Goal: Task Accomplishment & Management: Use online tool/utility

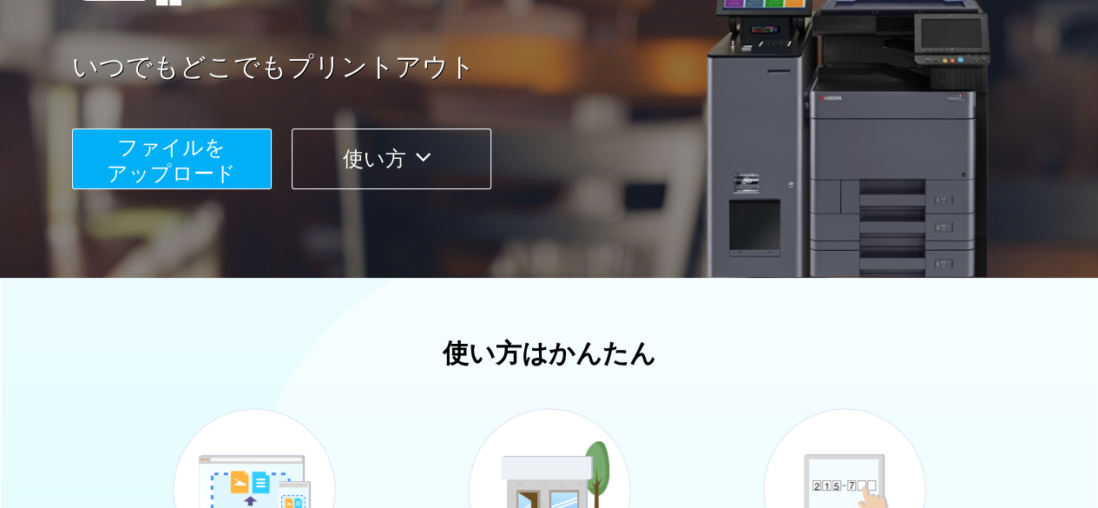
scroll to position [260, 0]
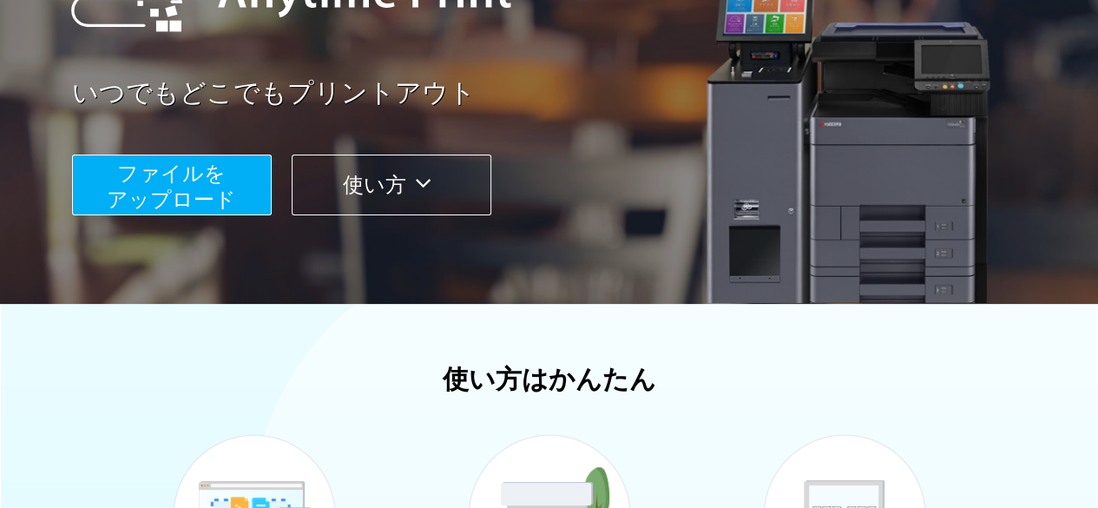
click at [148, 178] on span "ファイルを ​​アップロード" at bounding box center [171, 185] width 129 height 49
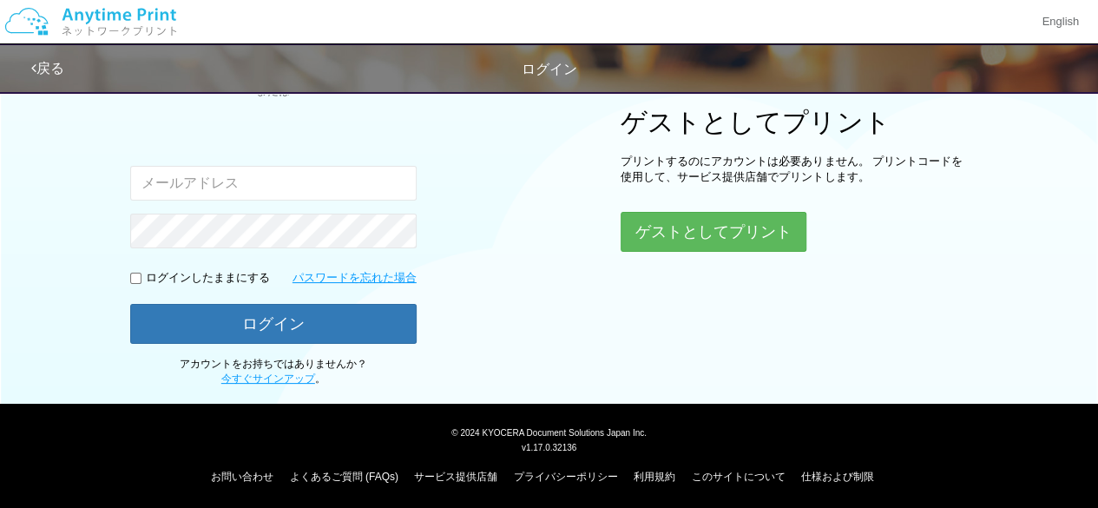
type input "[EMAIL_ADDRESS][DOMAIN_NAME]"
click at [130, 276] on input "checkbox" at bounding box center [135, 278] width 11 height 11
checkbox input "true"
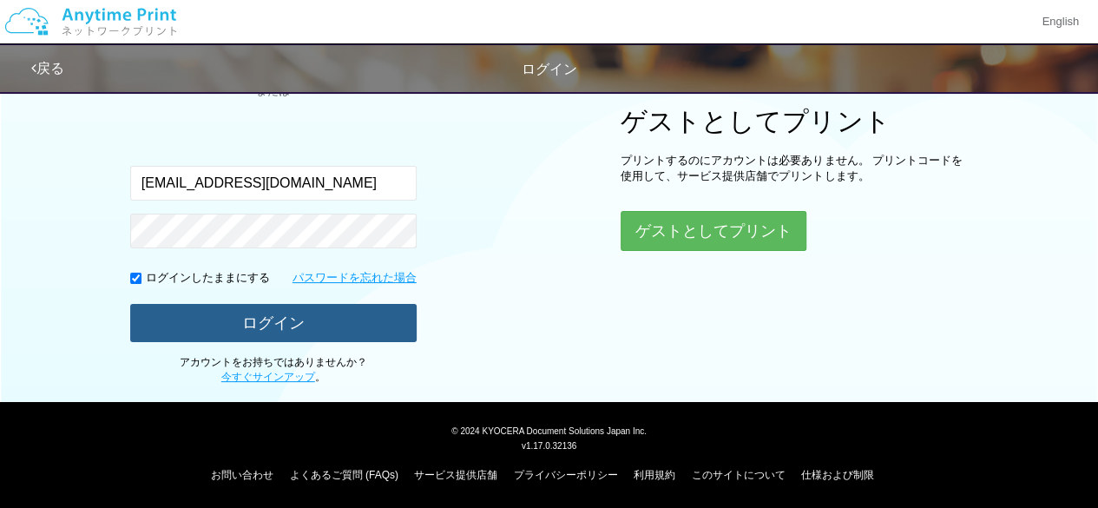
scroll to position [218, 0]
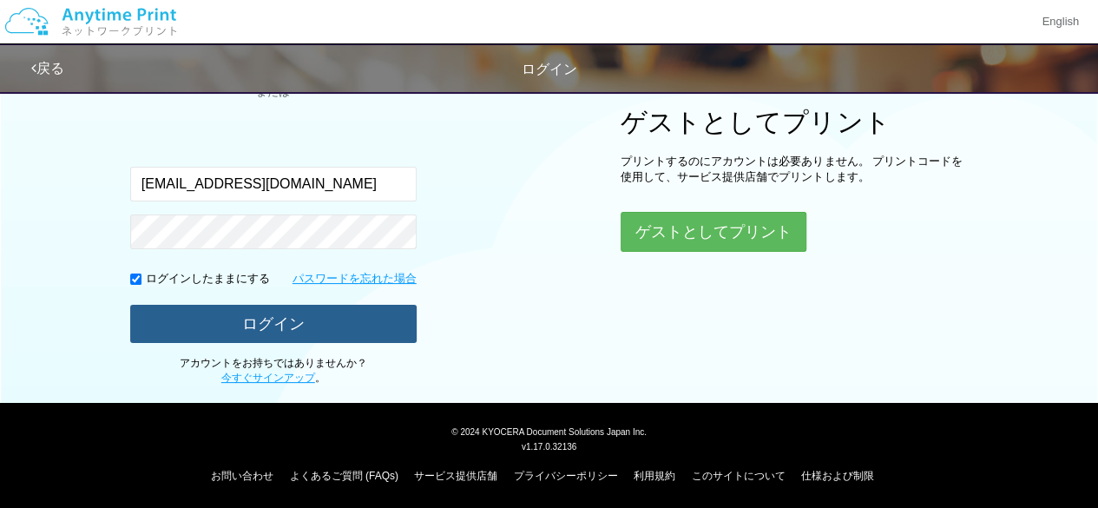
click at [289, 324] on button "ログイン" at bounding box center [273, 324] width 287 height 38
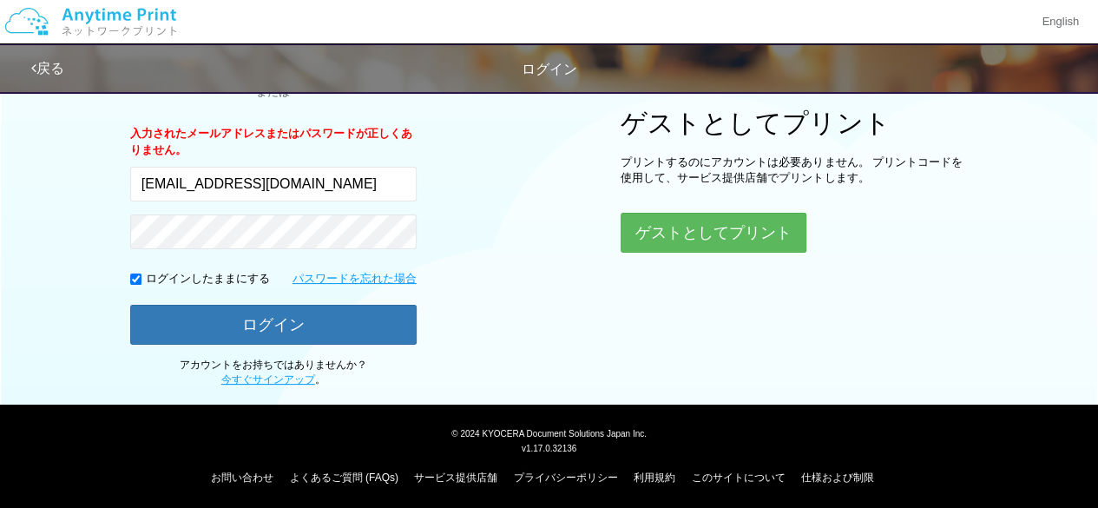
click at [471, 315] on div "ログイン Google アカウントでログイン または 入力されたメールアドレスまたはパスワードが正しくありません。 [EMAIL_ADDRESS][DOMAI…" at bounding box center [550, 126] width 1042 height 524
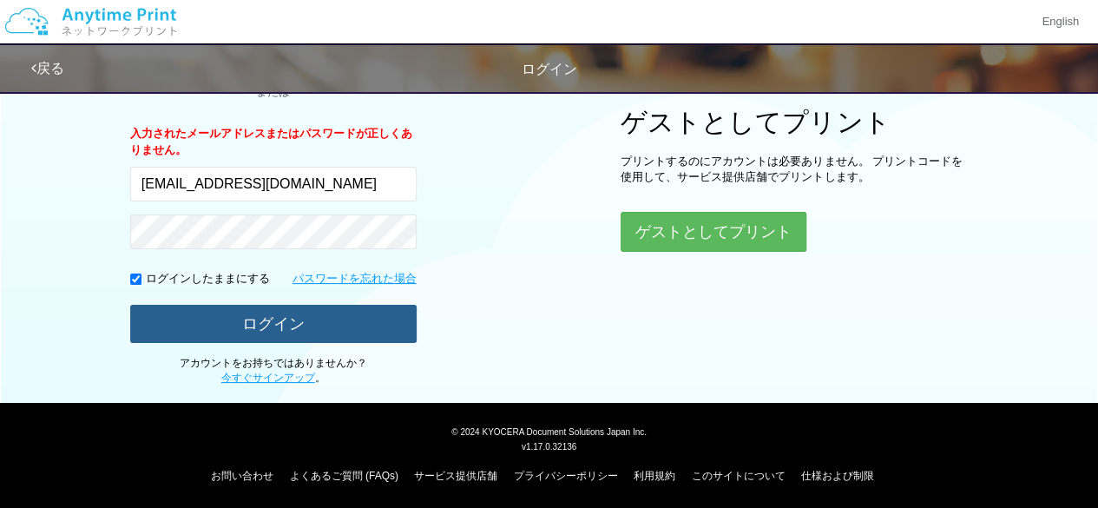
click at [213, 322] on button "ログイン" at bounding box center [273, 324] width 287 height 38
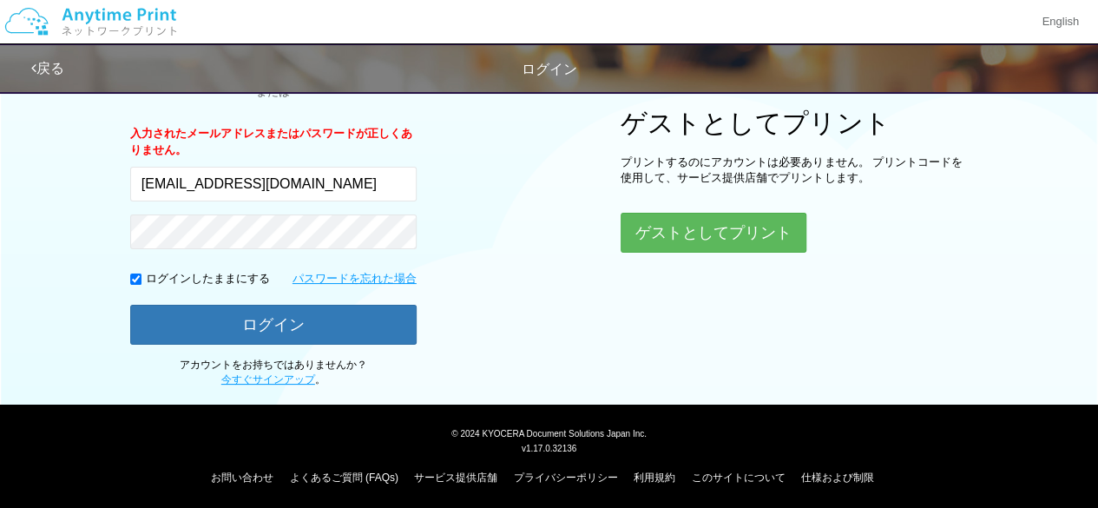
click at [504, 287] on div "ログイン Google アカウントでログイン または 入力されたメールアドレスまたはパスワードが正しくありません。 [EMAIL_ADDRESS][DOMAI…" at bounding box center [550, 126] width 1042 height 524
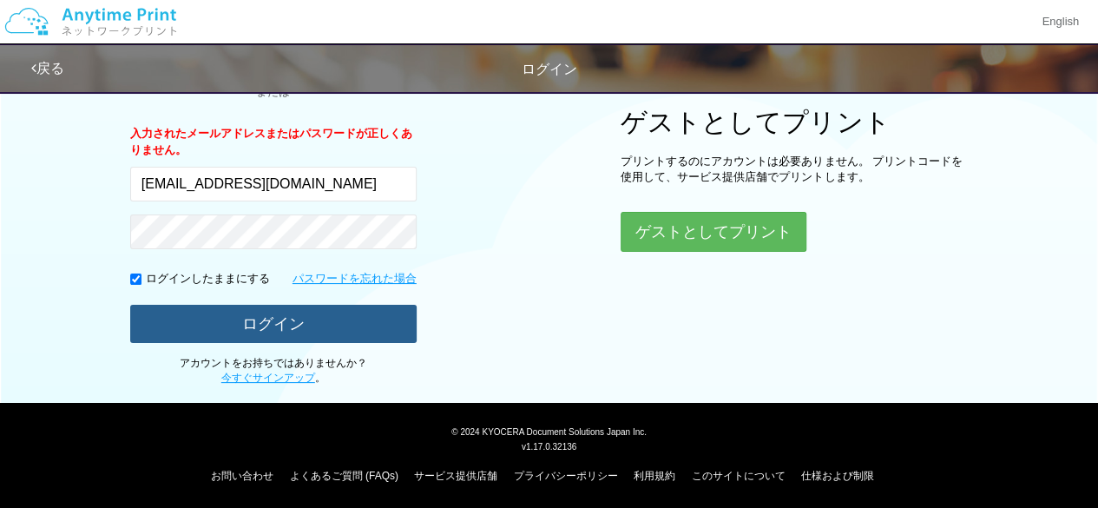
click at [300, 312] on button "ログイン" at bounding box center [273, 324] width 287 height 38
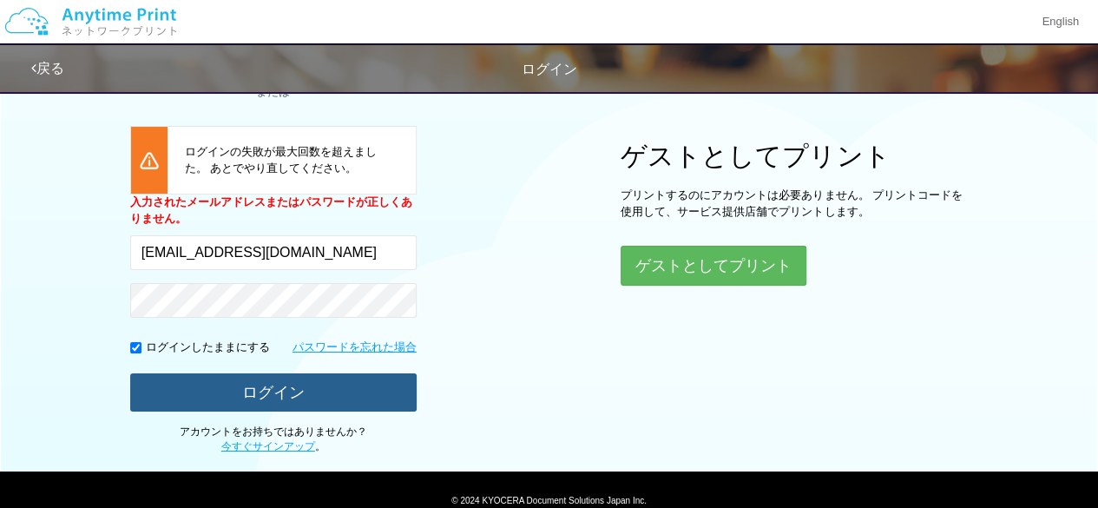
scroll to position [220, 0]
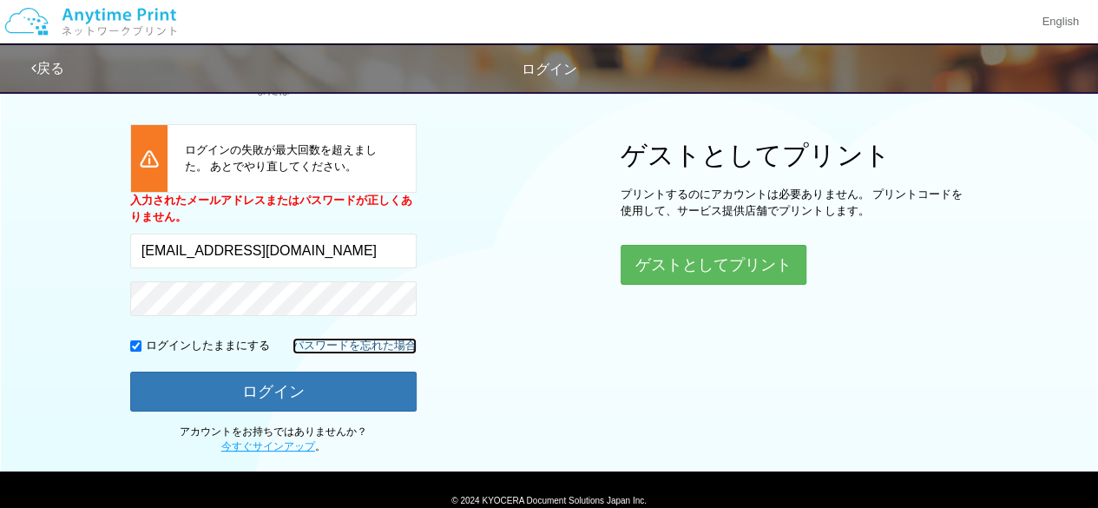
click at [343, 340] on link "パスワードを忘れた場合" at bounding box center [355, 346] width 124 height 16
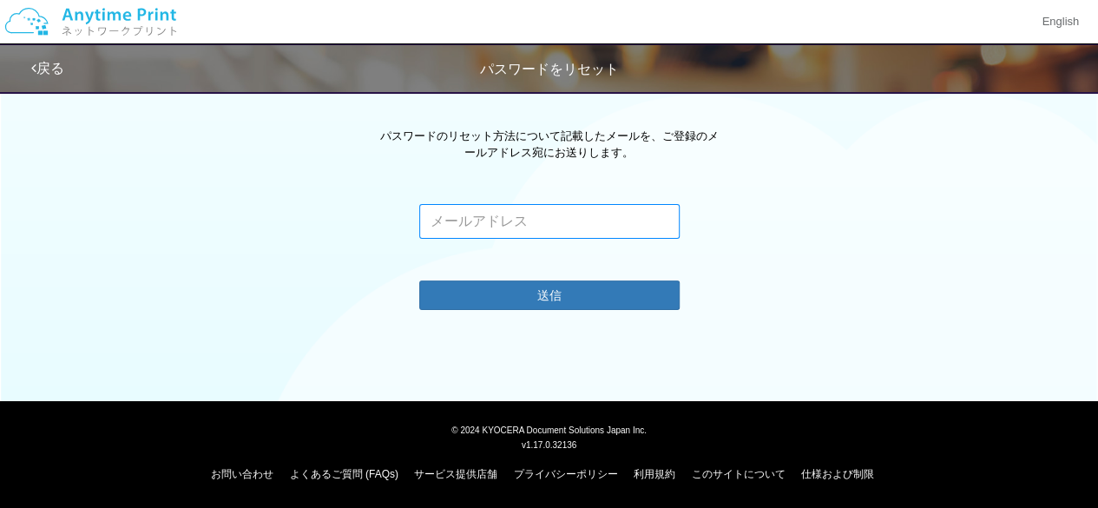
click at [576, 235] on input "email" at bounding box center [549, 221] width 260 height 35
type input "[EMAIL_ADDRESS][DOMAIN_NAME]"
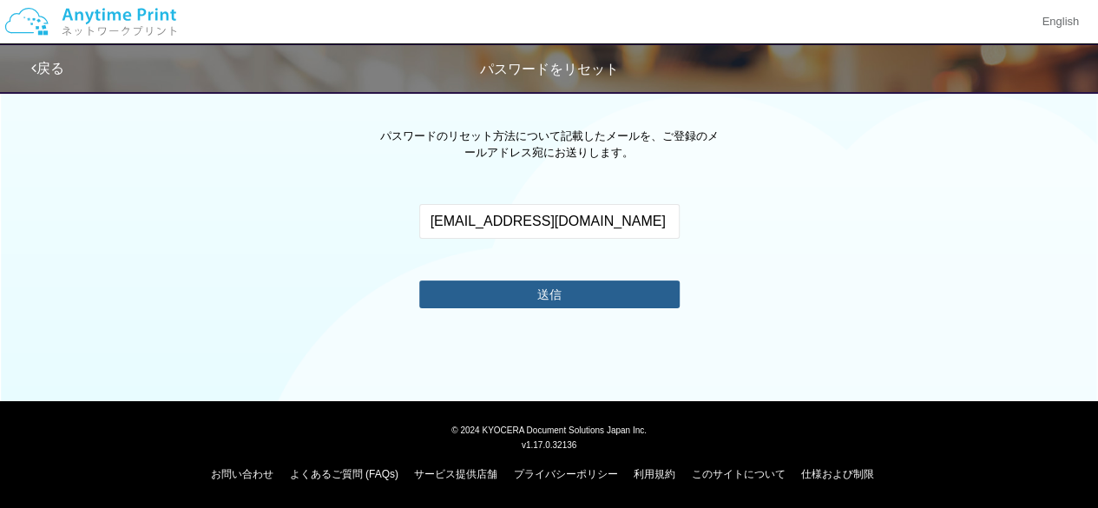
click at [539, 284] on button "送信" at bounding box center [549, 294] width 260 height 28
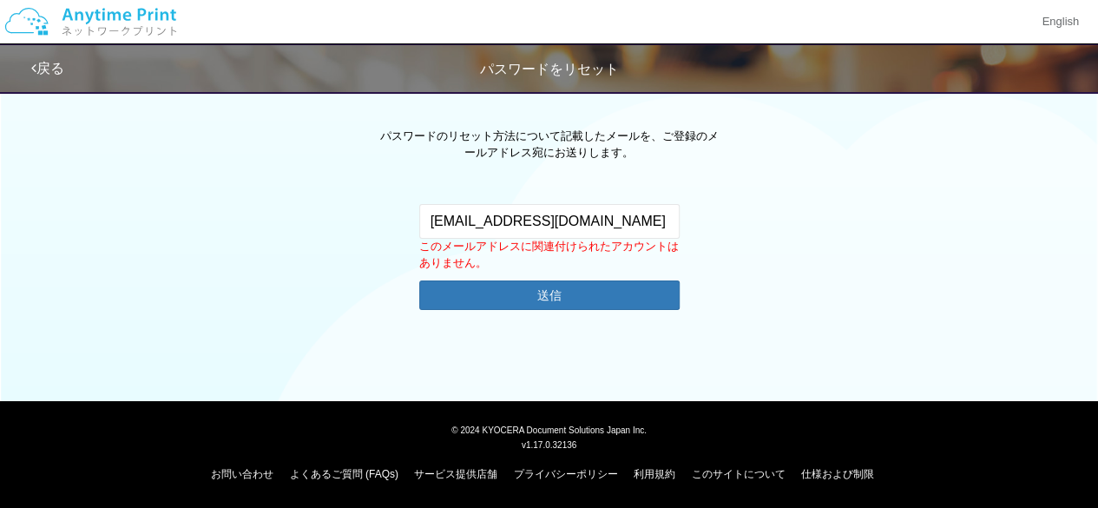
click at [94, 20] on img at bounding box center [90, 21] width 185 height 61
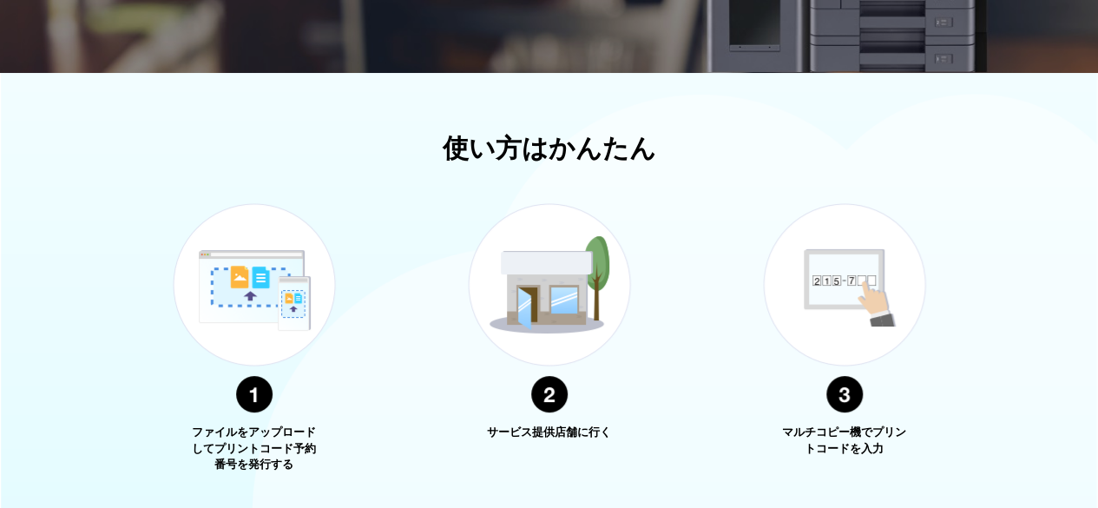
scroll to position [653, 0]
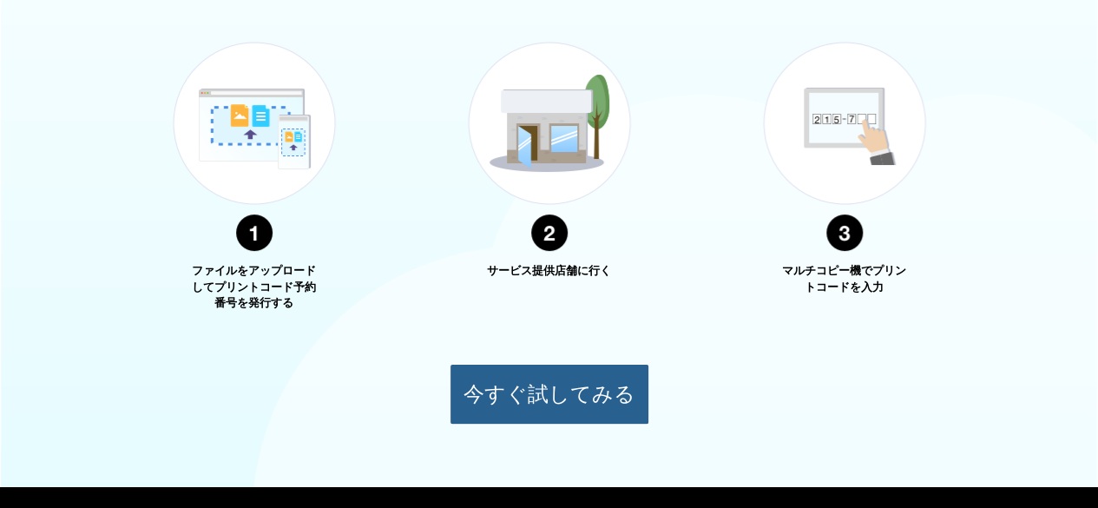
click at [519, 390] on button "今すぐ試してみる" at bounding box center [550, 394] width 200 height 61
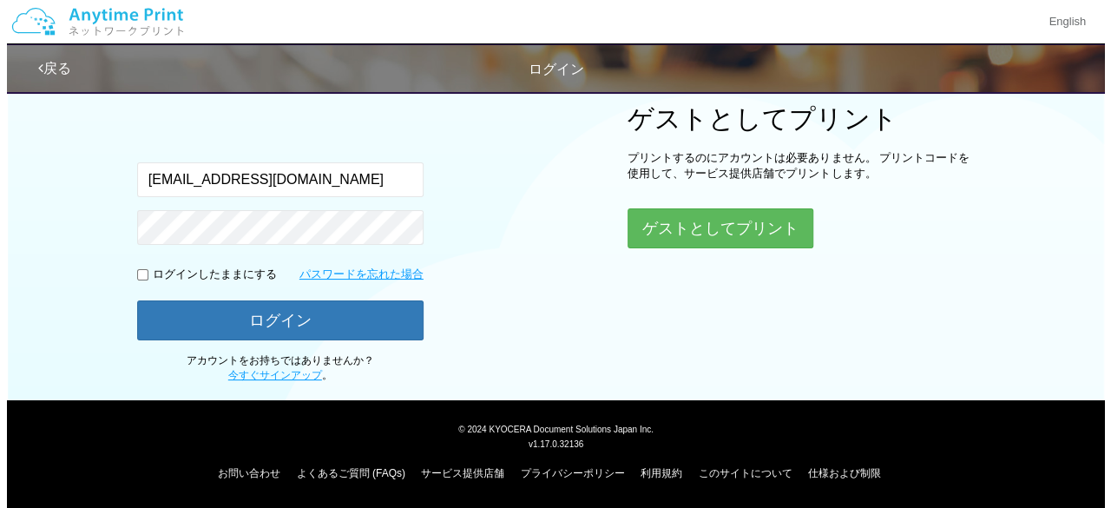
scroll to position [196, 0]
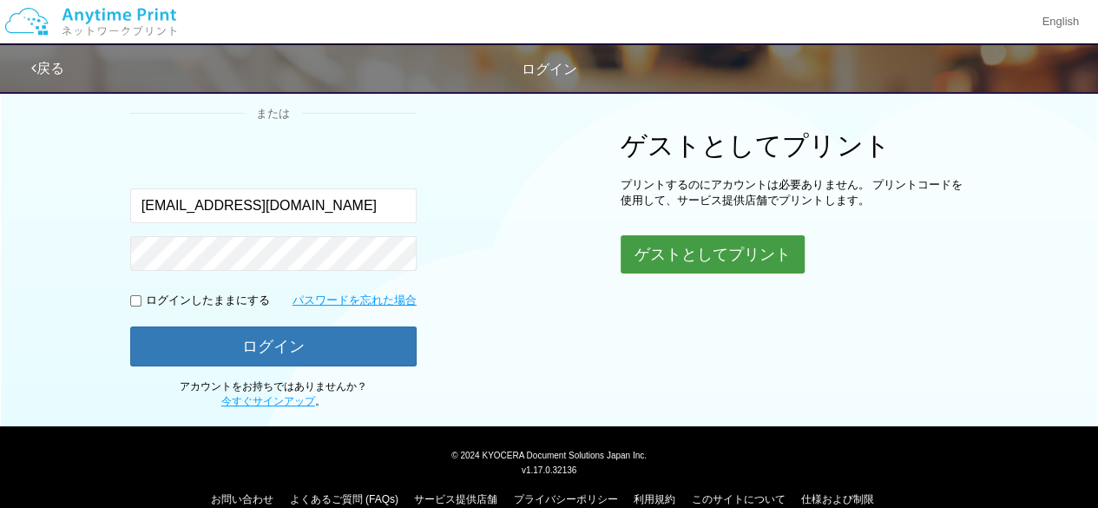
click at [648, 252] on button "ゲストとしてプリント" at bounding box center [713, 254] width 184 height 38
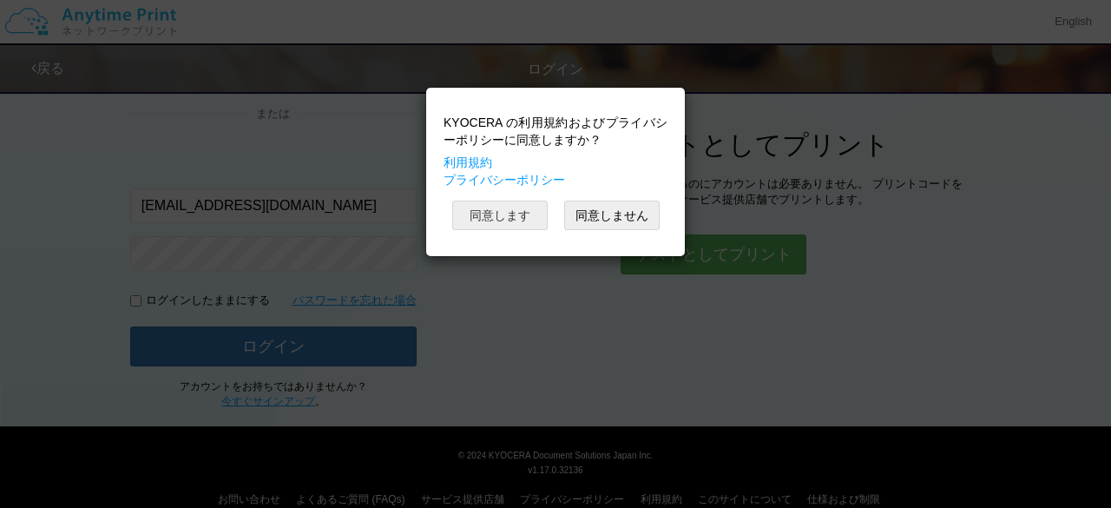
click at [537, 219] on button "同意します" at bounding box center [500, 216] width 96 height 30
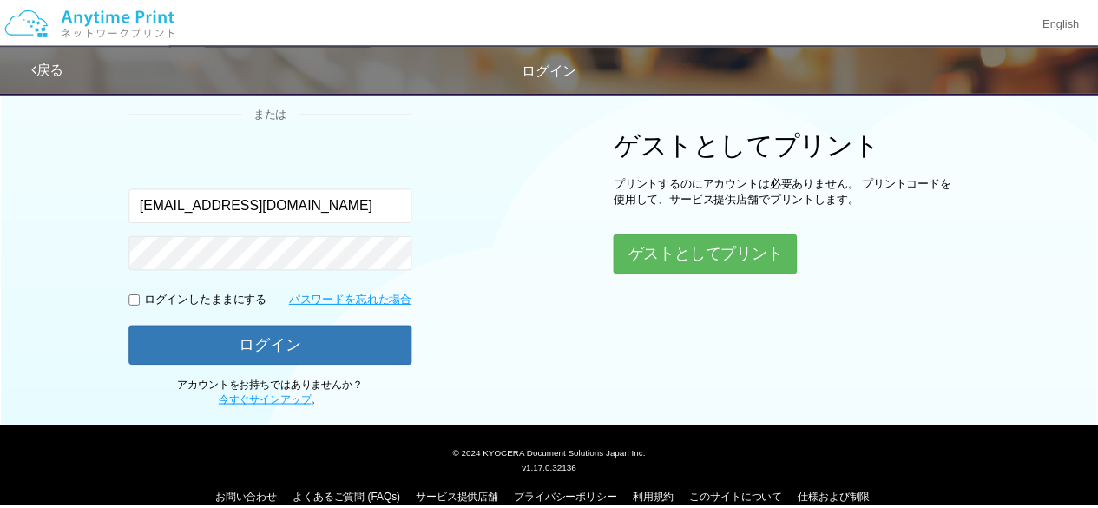
scroll to position [196, 0]
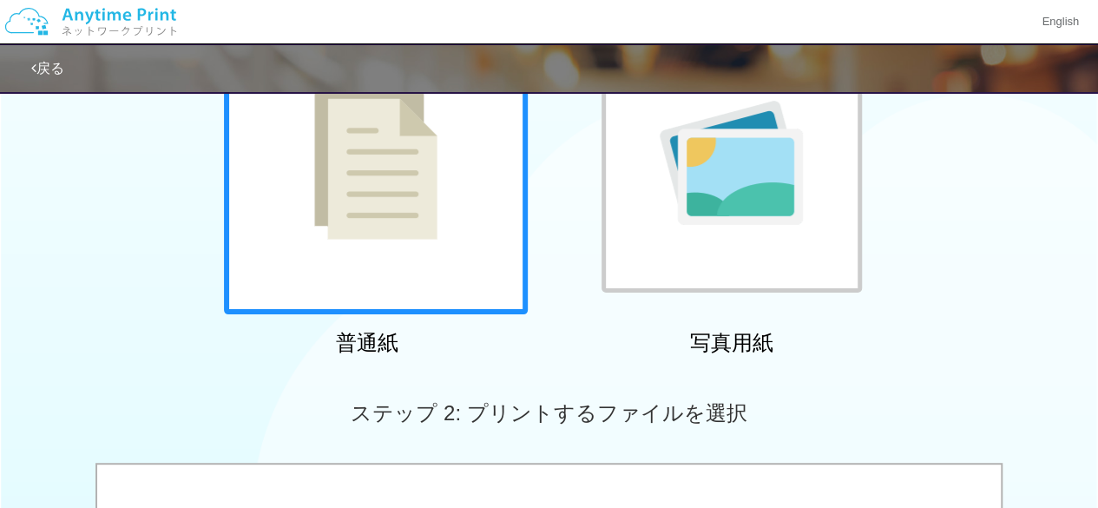
click at [449, 283] on div at bounding box center [376, 162] width 304 height 304
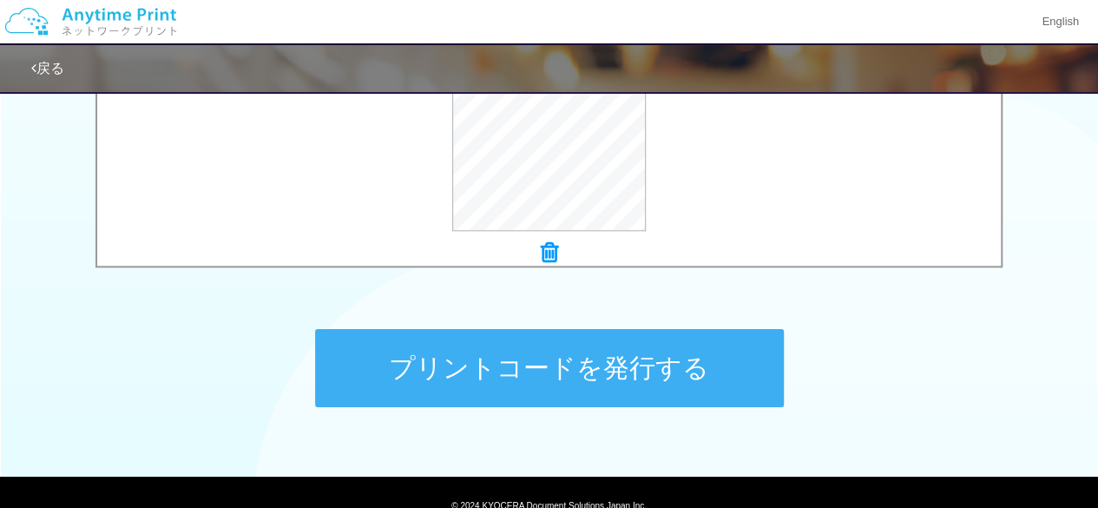
scroll to position [812, 0]
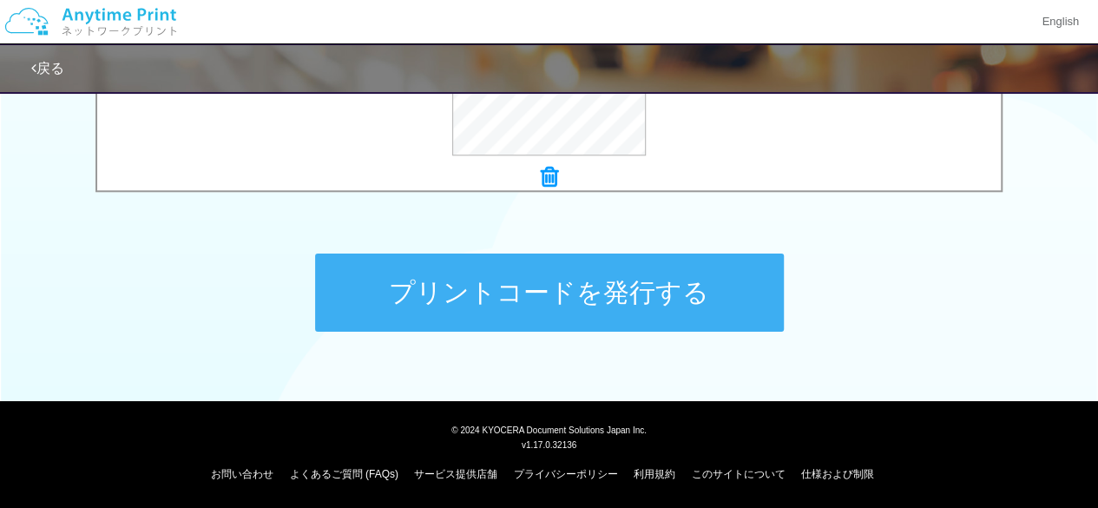
click at [606, 302] on button "プリントコードを発行する" at bounding box center [549, 293] width 469 height 78
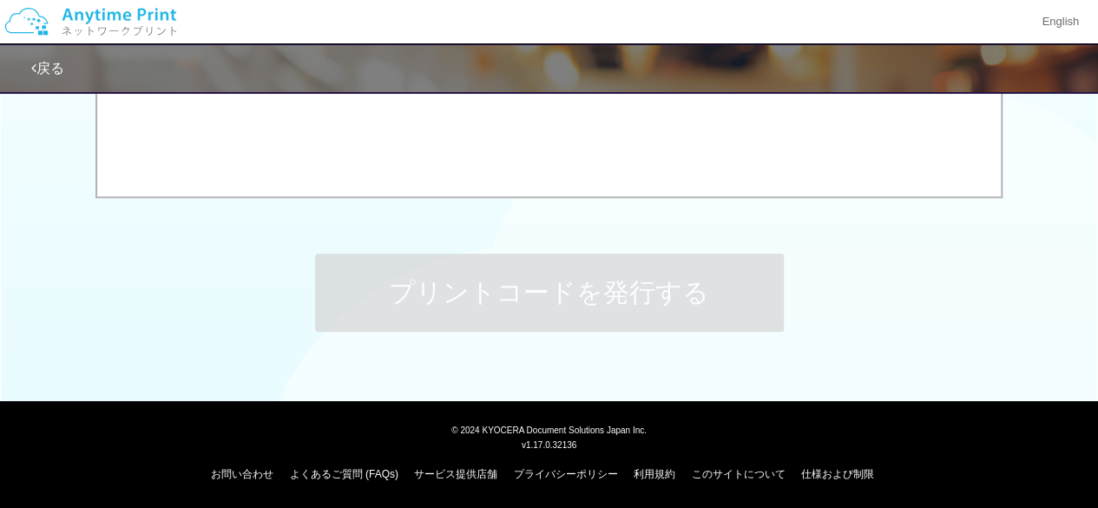
scroll to position [0, 0]
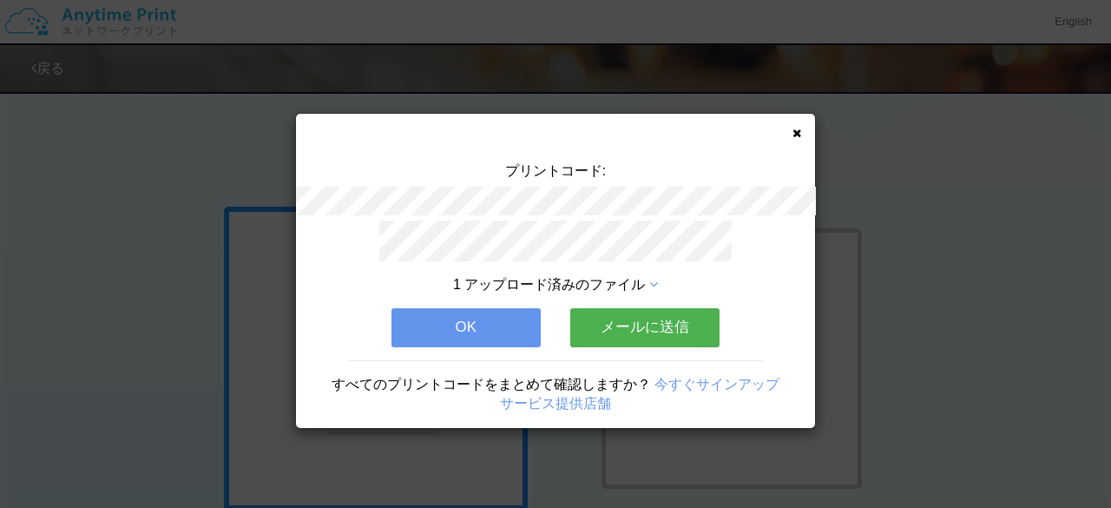
click at [626, 334] on button "メールに送信" at bounding box center [644, 327] width 149 height 38
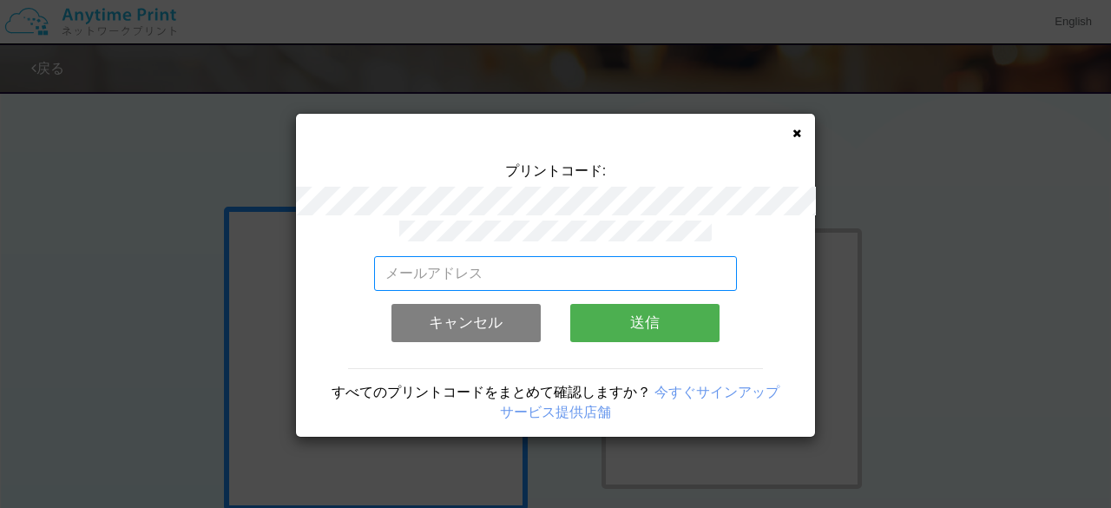
click at [420, 263] on input "email" at bounding box center [556, 273] width 364 height 35
type input "[EMAIL_ADDRESS][DOMAIN_NAME]"
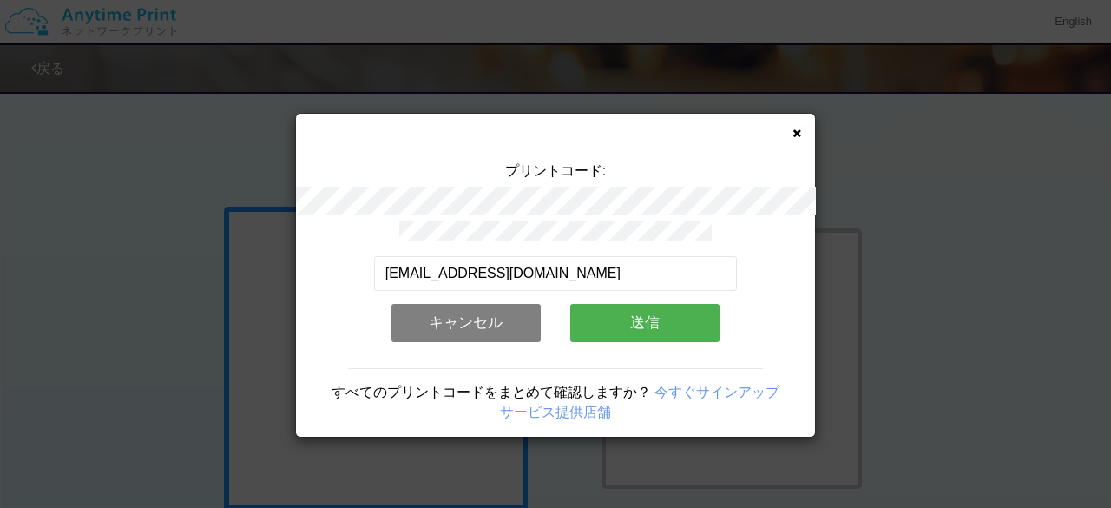
click at [656, 322] on button "送信" at bounding box center [644, 323] width 149 height 38
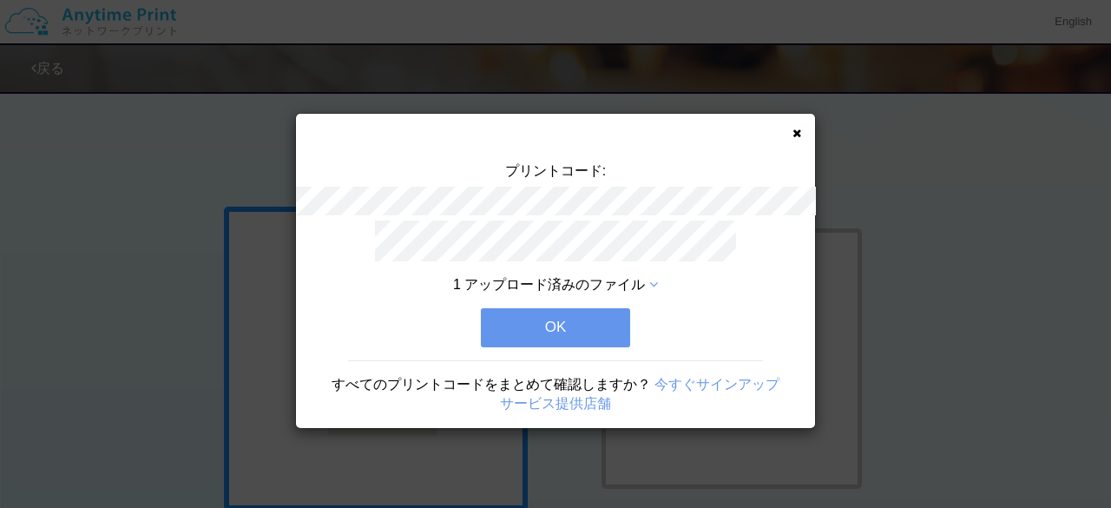
click at [568, 323] on button "OK" at bounding box center [555, 327] width 149 height 38
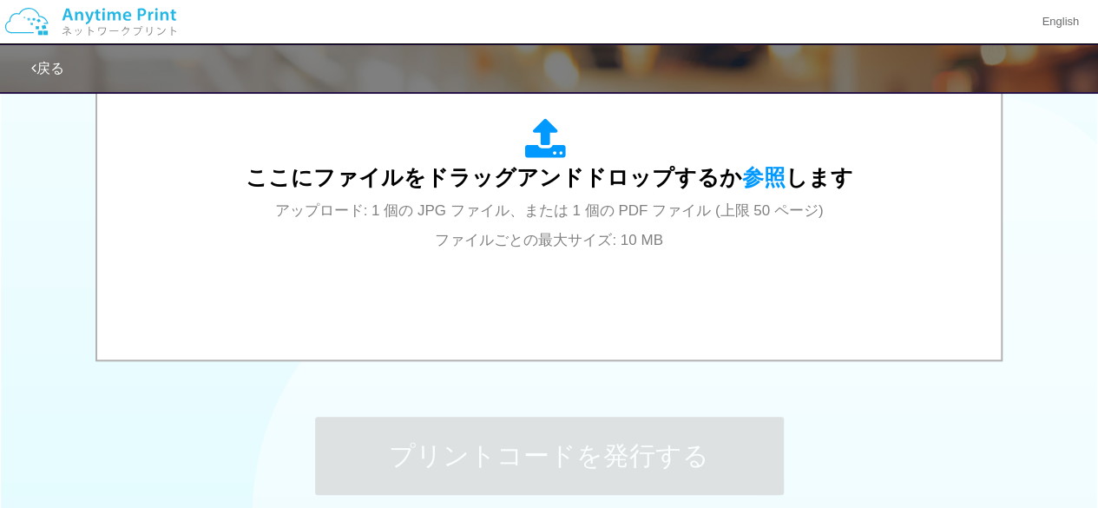
scroll to position [521, 0]
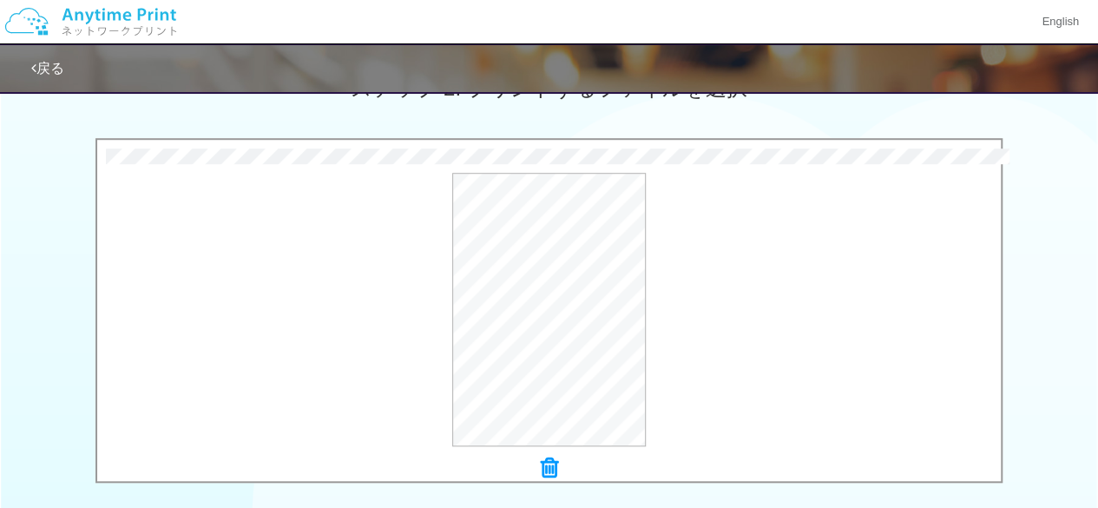
click at [547, 473] on icon at bounding box center [549, 468] width 17 height 23
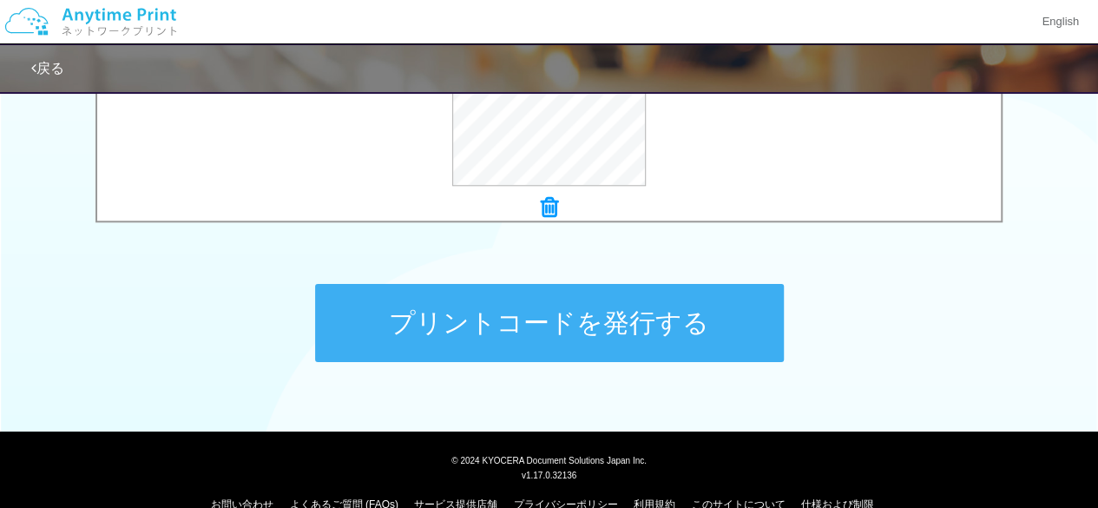
scroll to position [812, 0]
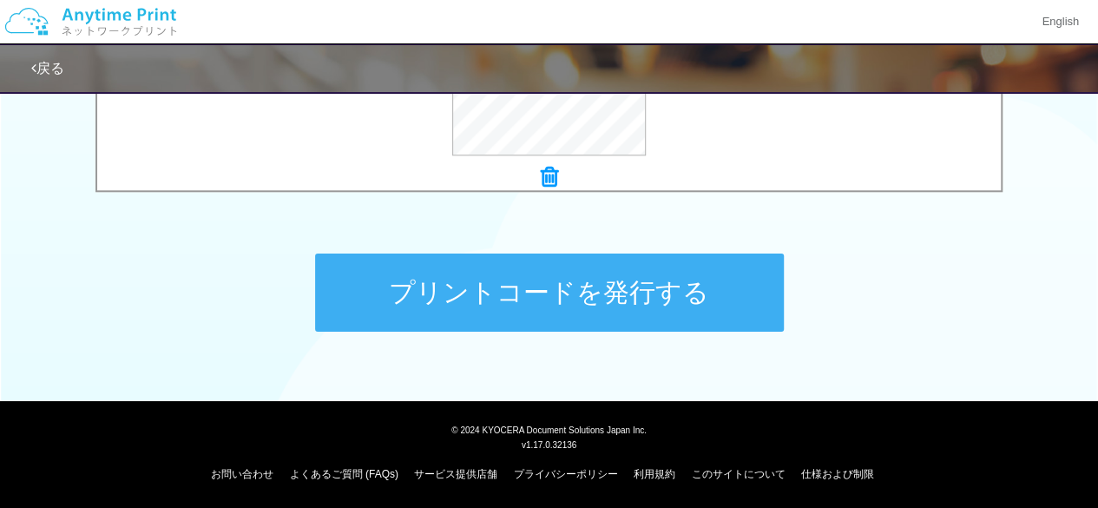
click at [526, 287] on button "プリントコードを発行する" at bounding box center [549, 293] width 469 height 78
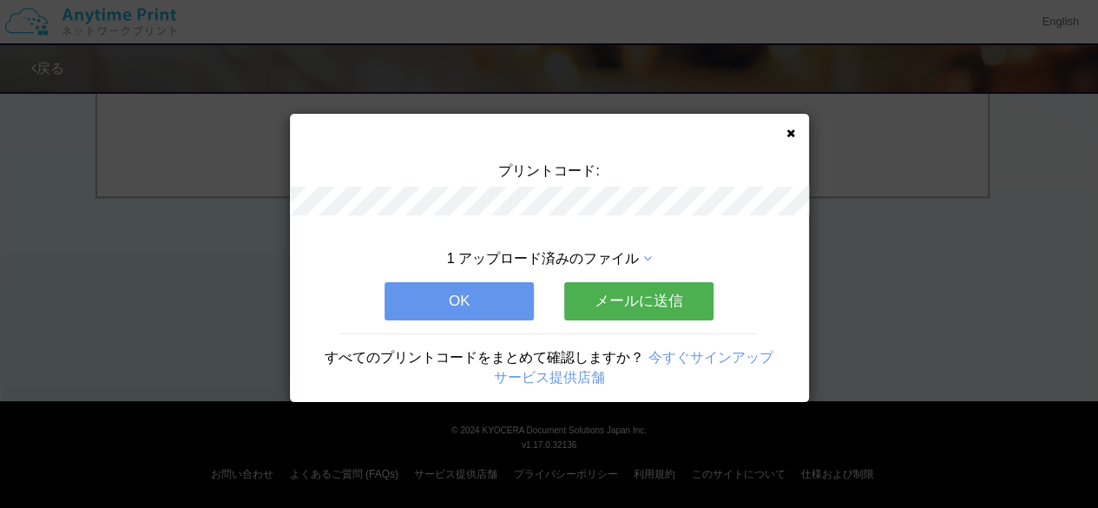
scroll to position [0, 0]
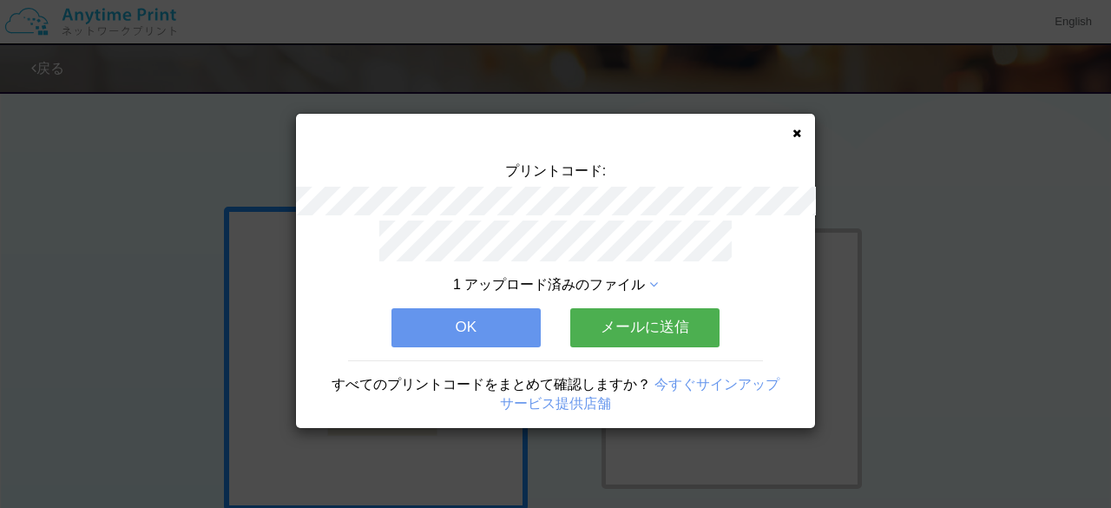
click at [474, 327] on button "OK" at bounding box center [466, 327] width 149 height 38
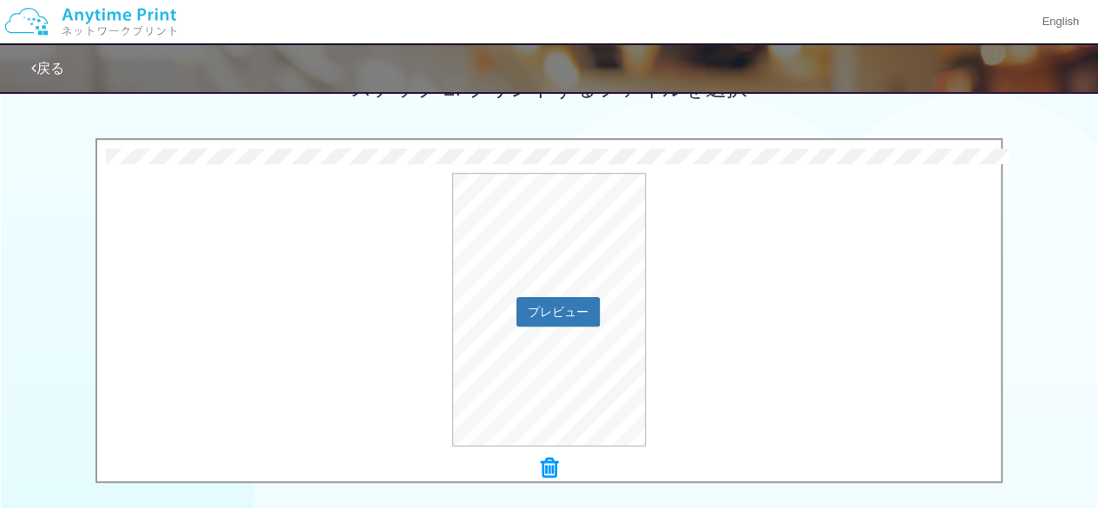
scroll to position [781, 0]
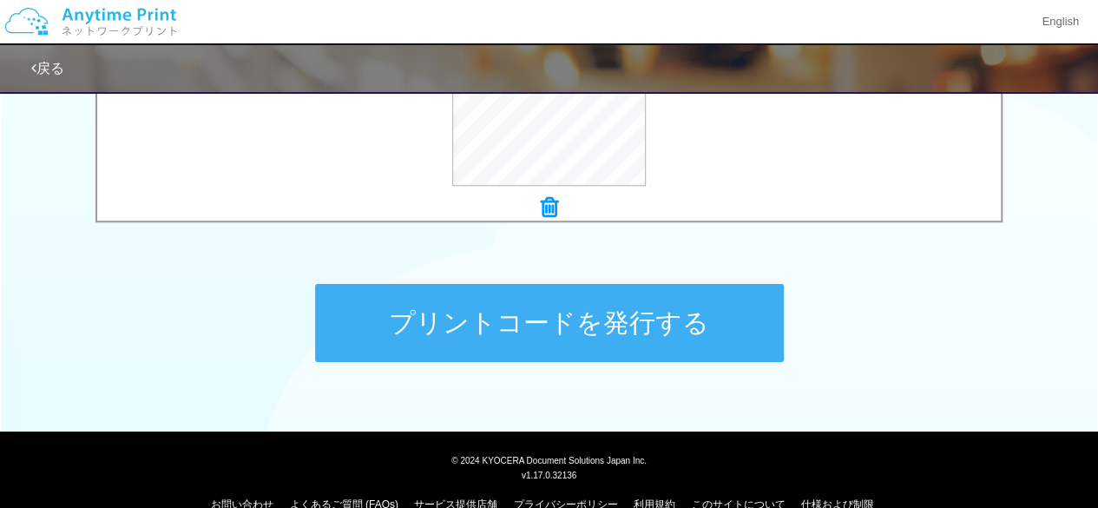
click at [638, 326] on button "プリントコードを発行する" at bounding box center [549, 323] width 469 height 78
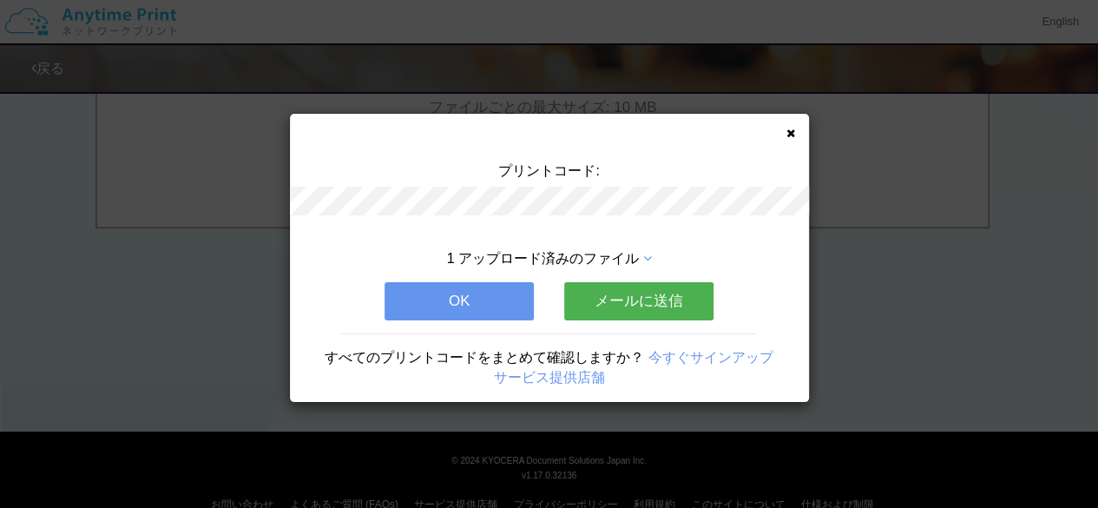
scroll to position [0, 0]
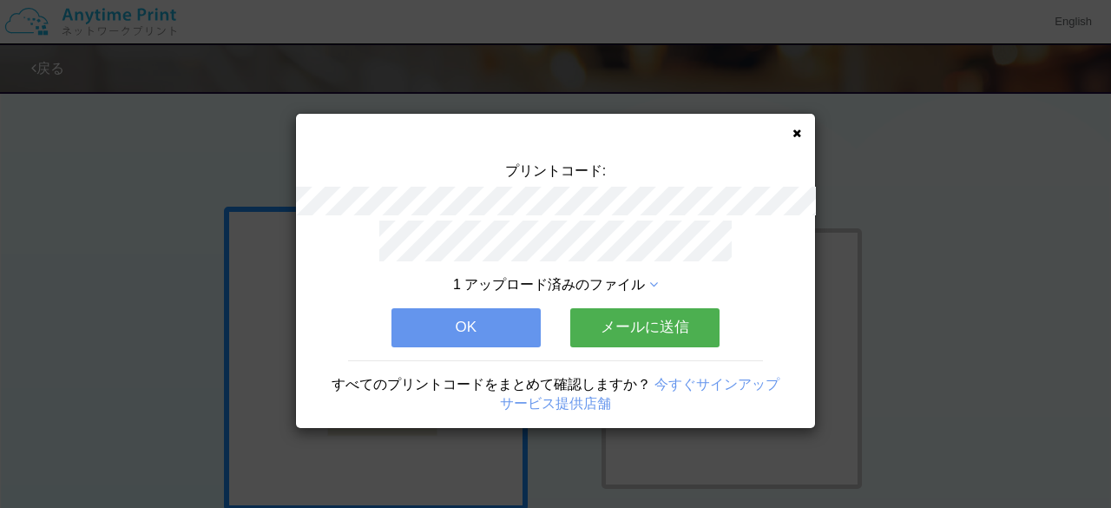
click at [419, 326] on button "OK" at bounding box center [466, 327] width 149 height 38
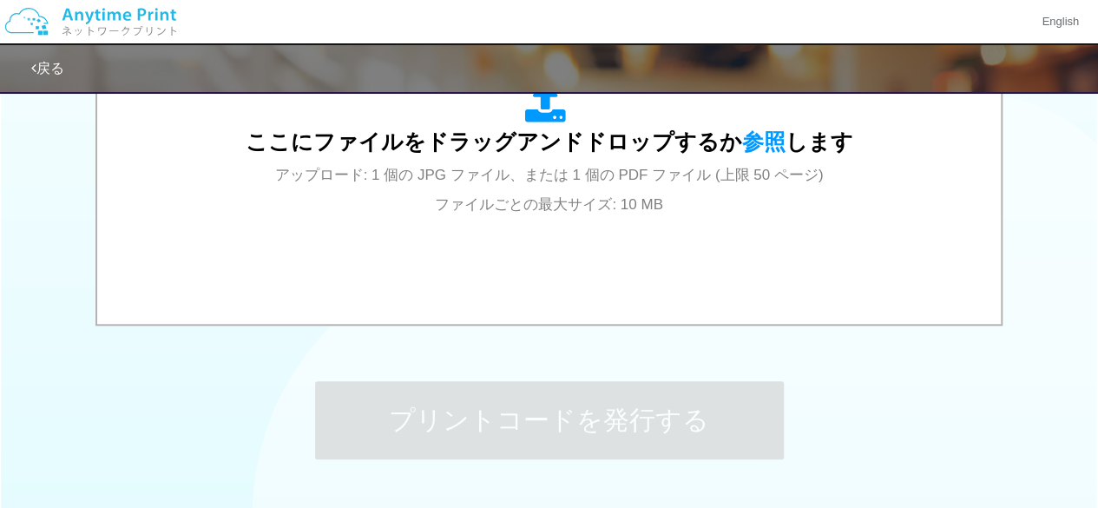
scroll to position [695, 0]
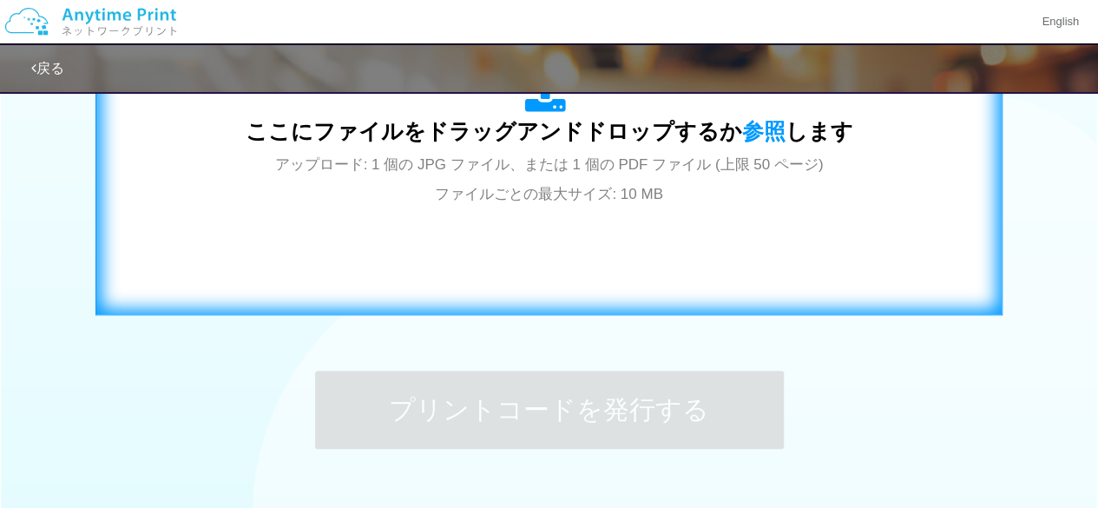
click at [944, 162] on div "ここにファイルをドラッグアンドドロップするか 参照 します アップロード: 1 個の JPG ファイル、または 1 個の PDF ファイル (上限 50 ペー…" at bounding box center [549, 140] width 871 height 314
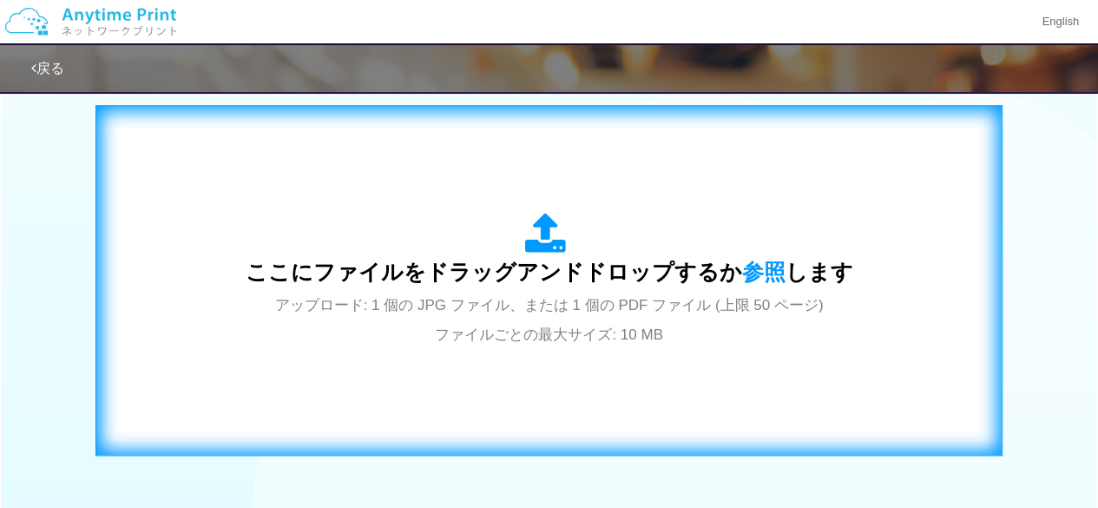
scroll to position [260, 0]
